Goal: Ask a question: Seek information or help from site administrators or community

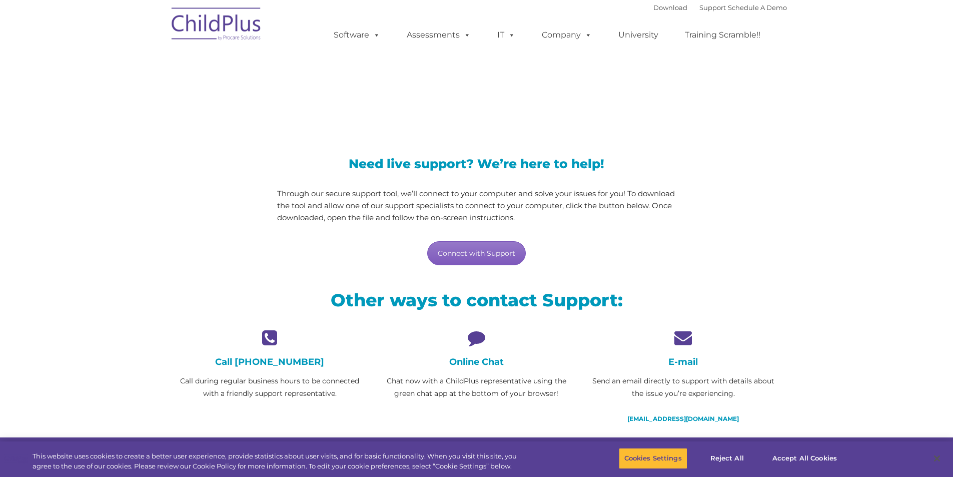
click at [470, 253] on link "Connect with Support" at bounding box center [476, 253] width 99 height 24
click at [478, 341] on icon at bounding box center [477, 338] width 192 height 18
click at [470, 254] on link "Connect with Support" at bounding box center [476, 253] width 99 height 24
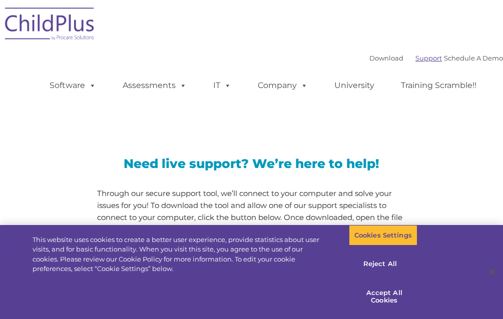
click at [416, 56] on link "Support" at bounding box center [428, 58] width 27 height 8
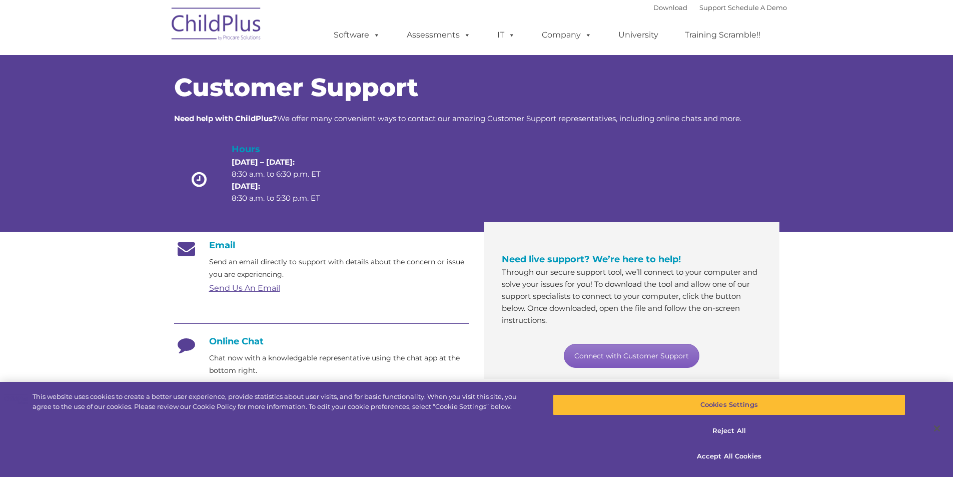
click at [502, 319] on link "Connect with Customer Support" at bounding box center [632, 356] width 136 height 24
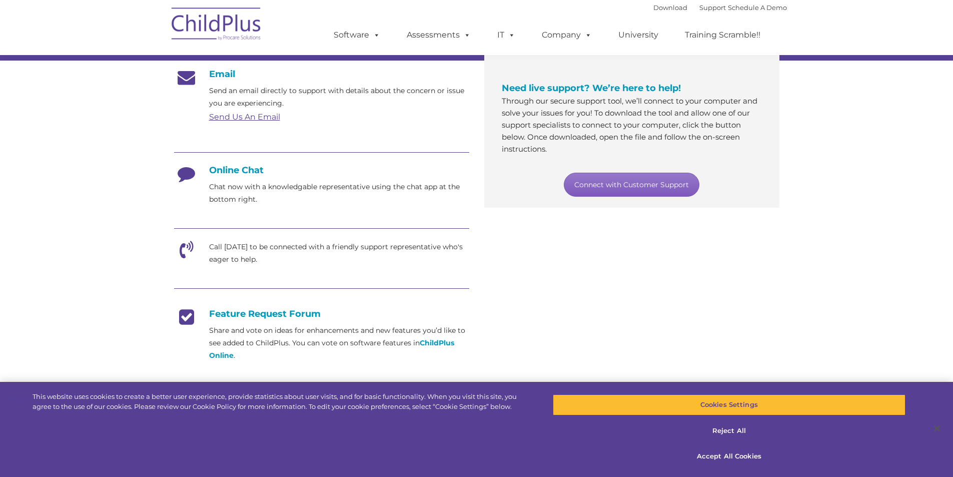
scroll to position [152, 0]
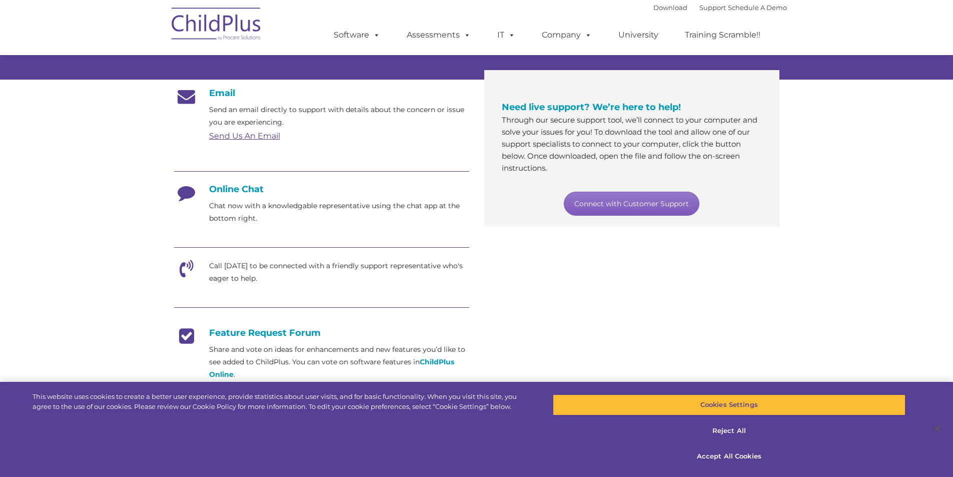
click at [502, 201] on link "Connect with Customer Support" at bounding box center [632, 204] width 136 height 24
click at [268, 196] on div "Online Chat Chat now with a knowledgable representative using the chat app at t…" at bounding box center [321, 204] width 295 height 41
click at [235, 188] on h4 "Online Chat" at bounding box center [321, 189] width 295 height 11
click at [502, 201] on link "Connect with Customer Support" at bounding box center [632, 204] width 136 height 24
click at [190, 194] on icon at bounding box center [186, 196] width 25 height 25
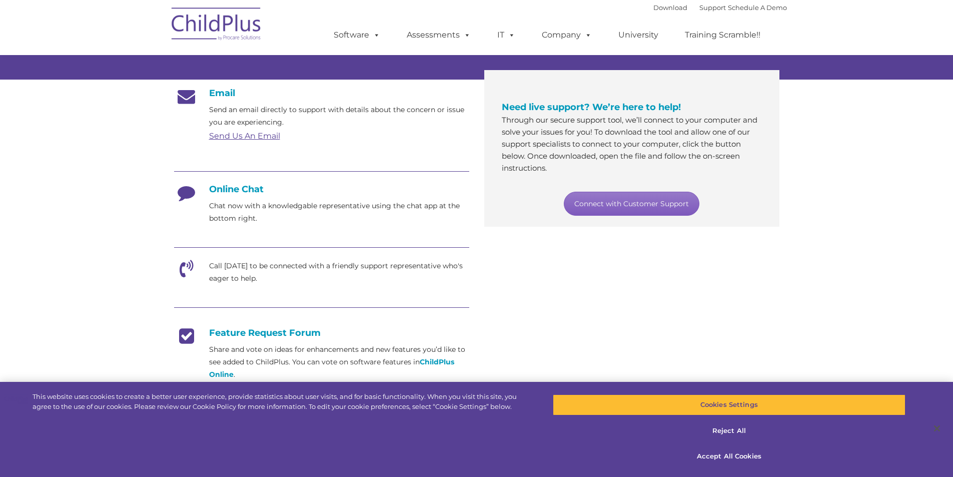
click at [502, 209] on link "Connect with Customer Support" at bounding box center [632, 204] width 136 height 24
click at [183, 267] on icon at bounding box center [186, 272] width 25 height 25
click at [185, 267] on icon at bounding box center [186, 272] width 25 height 25
click at [502, 7] on link "Support" at bounding box center [713, 8] width 27 height 8
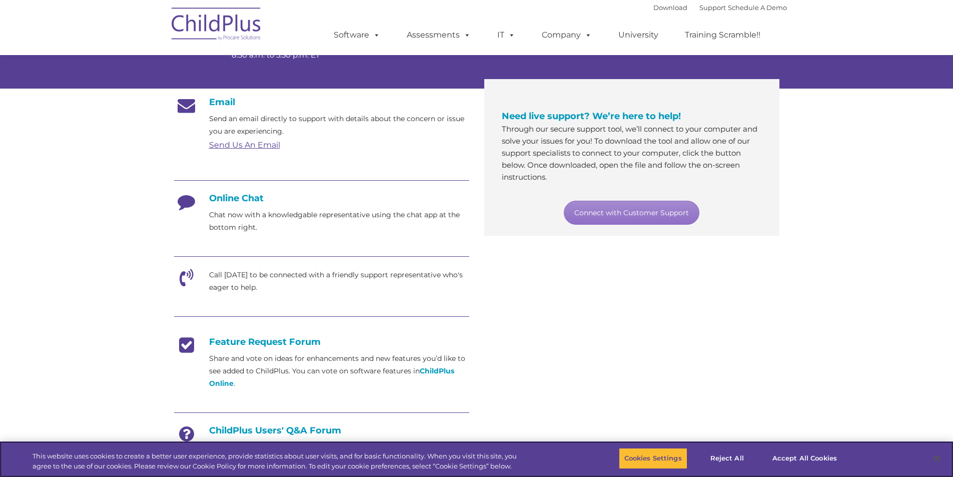
scroll to position [139, 0]
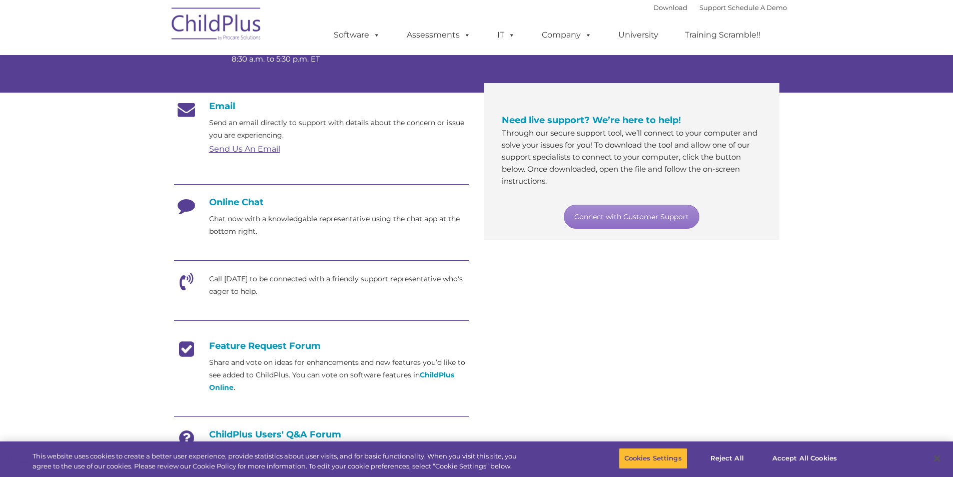
click at [186, 278] on icon at bounding box center [186, 285] width 25 height 25
click at [180, 278] on icon at bounding box center [186, 285] width 25 height 25
click at [631, 216] on link "Connect with Customer Support" at bounding box center [632, 217] width 136 height 24
